Goal: Check status

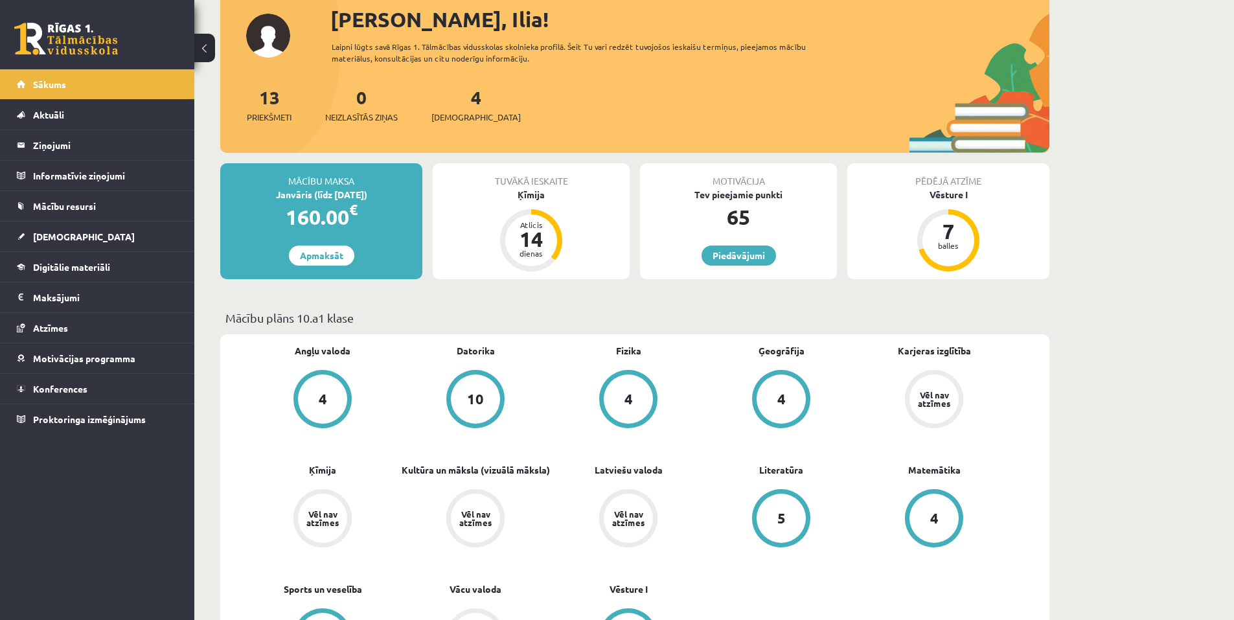
scroll to position [65, 0]
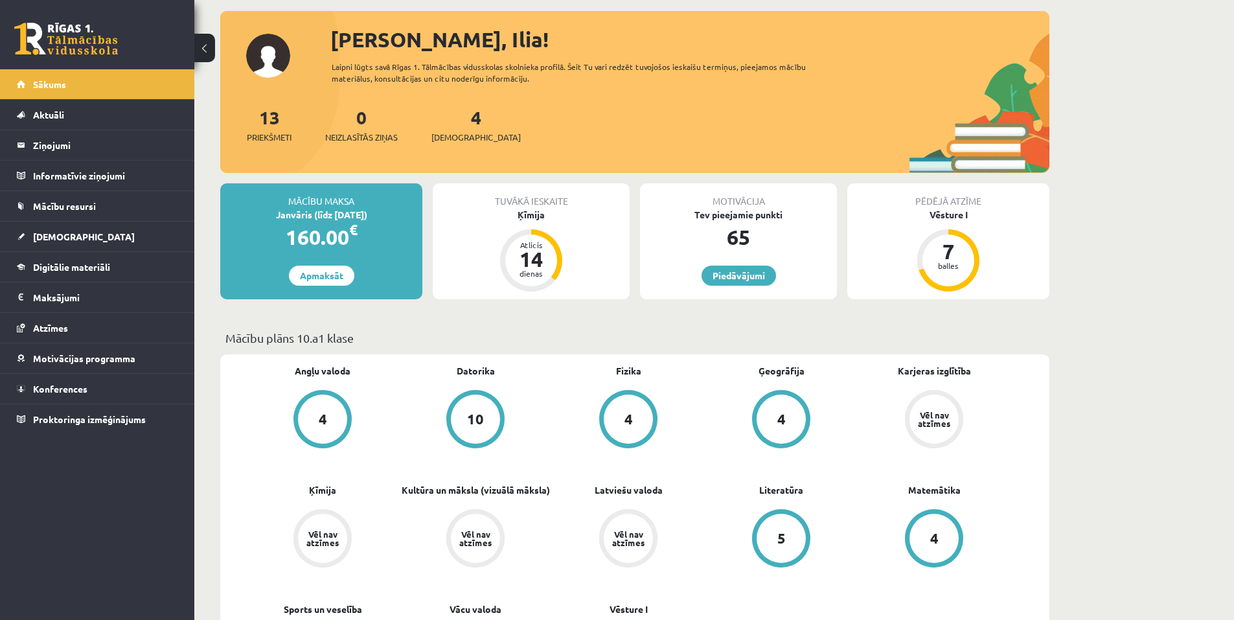
drag, startPoint x: 491, startPoint y: 323, endPoint x: 478, endPoint y: 297, distance: 29.3
click at [506, 247] on div "Atlicis 14 dienas" at bounding box center [531, 260] width 62 height 62
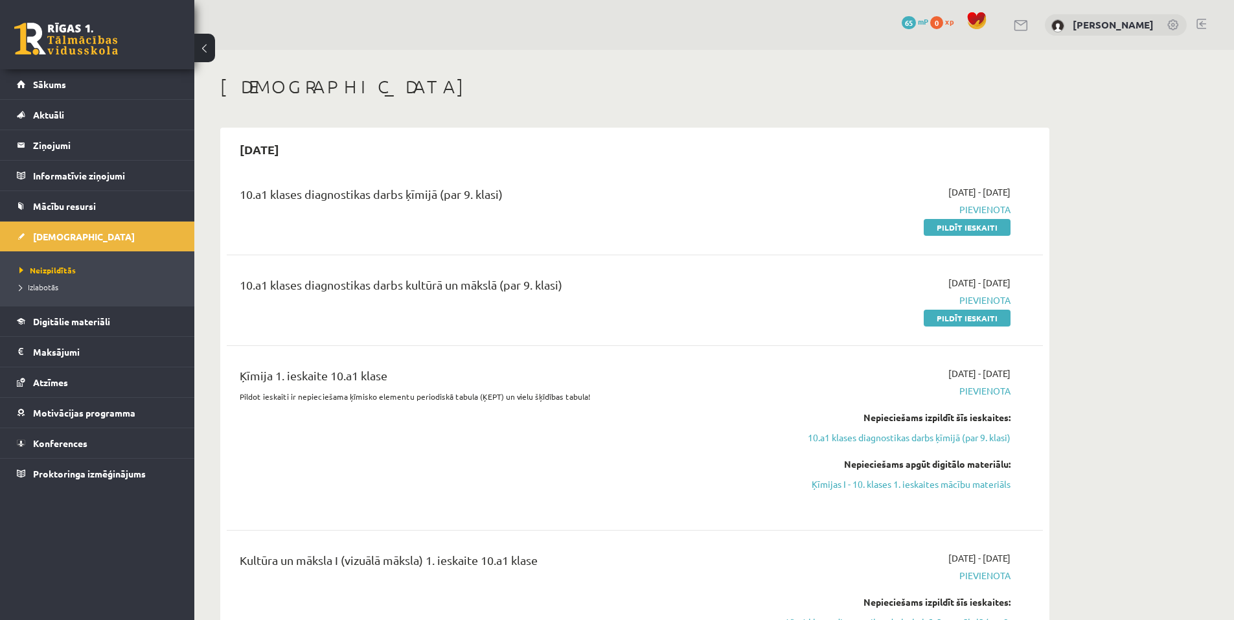
click at [760, 309] on div "[DATE] - [DATE] [GEOGRAPHIC_DATA] Pildīt ieskaiti" at bounding box center [888, 300] width 264 height 49
